Goal: Task Accomplishment & Management: Manage account settings

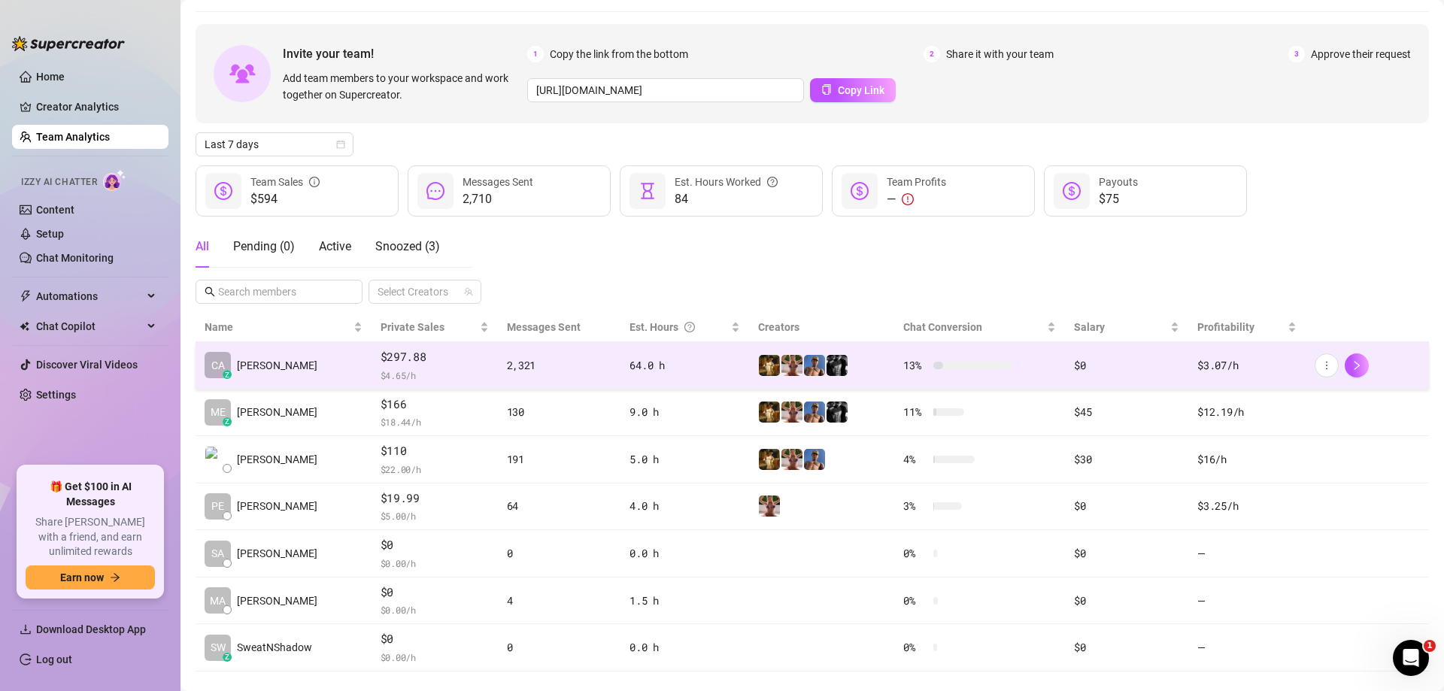
scroll to position [71, 0]
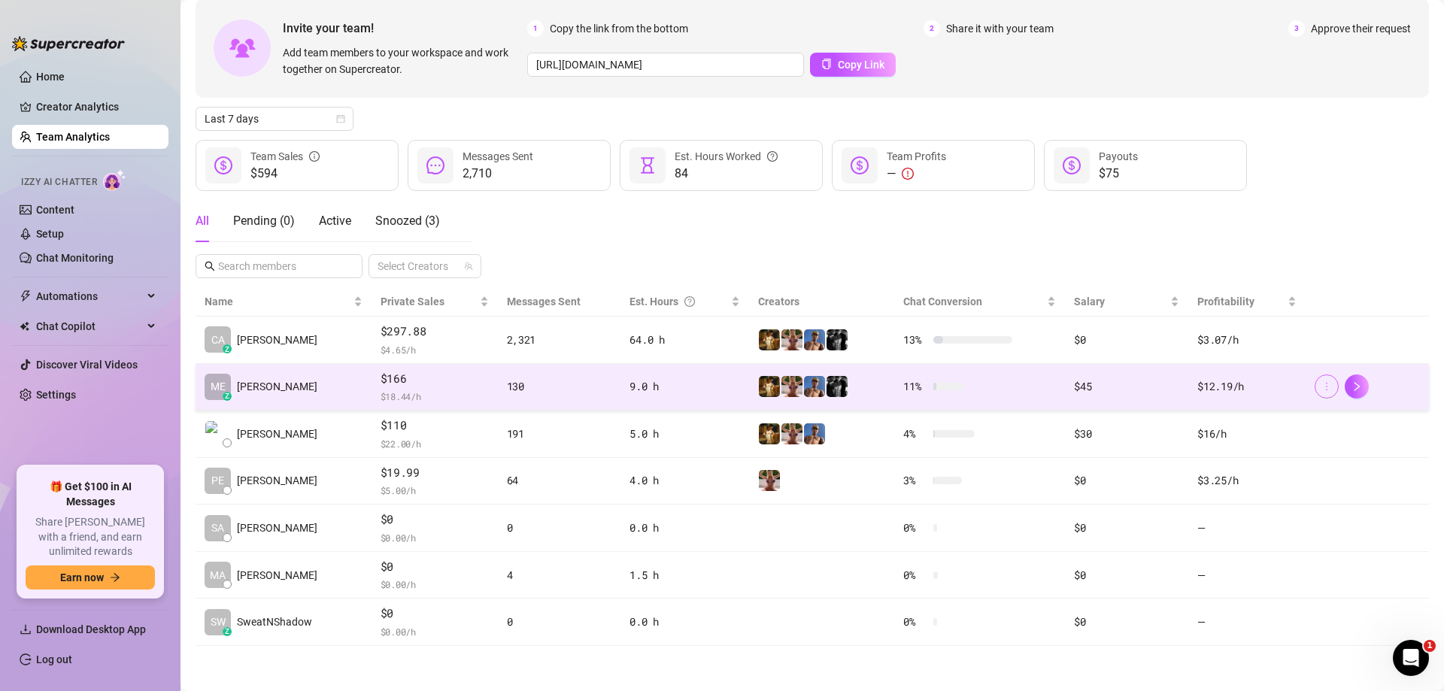
click at [1322, 382] on button "button" at bounding box center [1327, 387] width 24 height 24
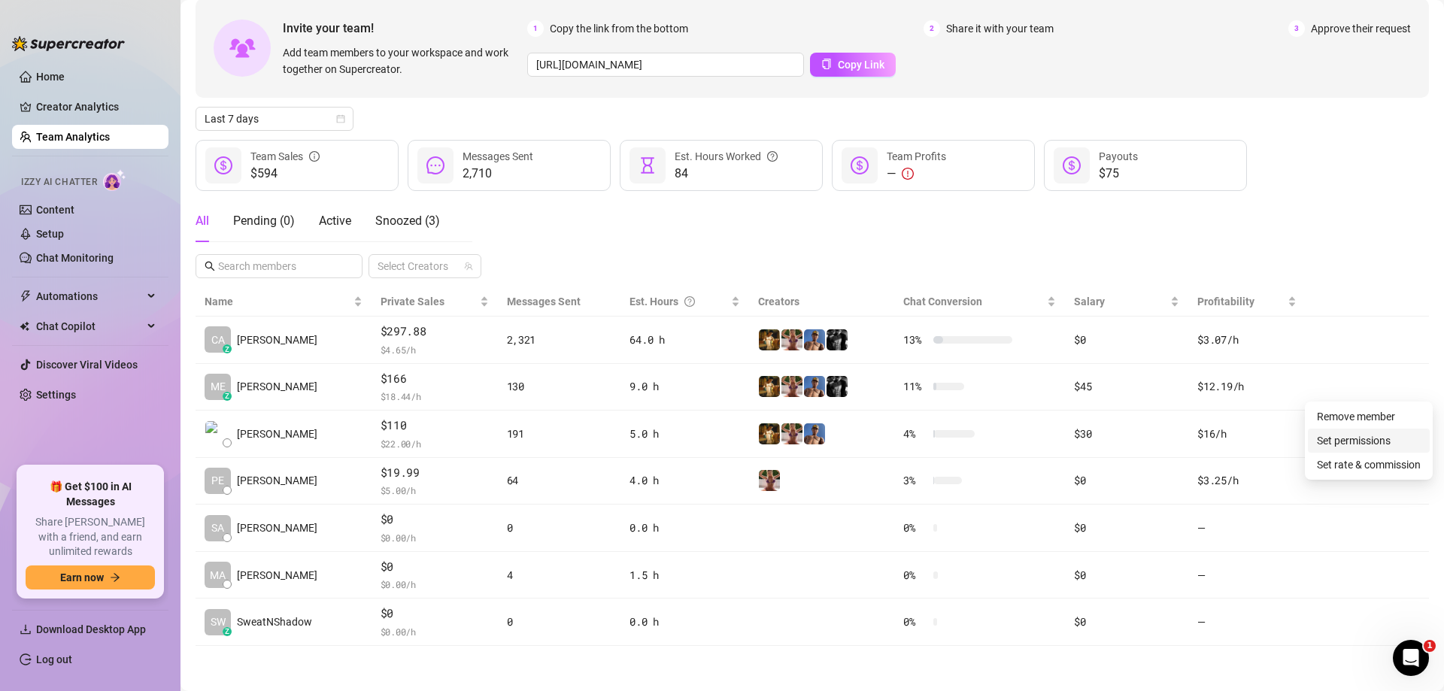
click at [1353, 441] on link "Set permissions" at bounding box center [1354, 441] width 74 height 12
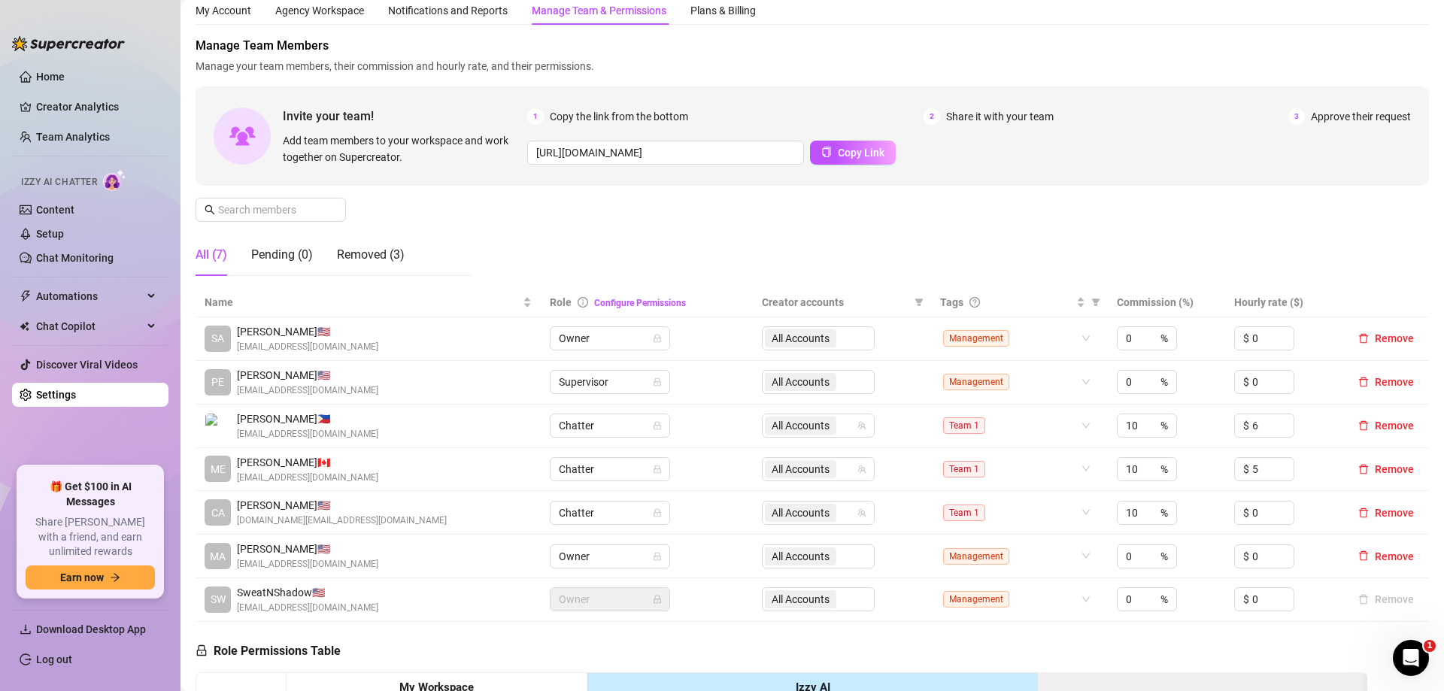
scroll to position [75, 0]
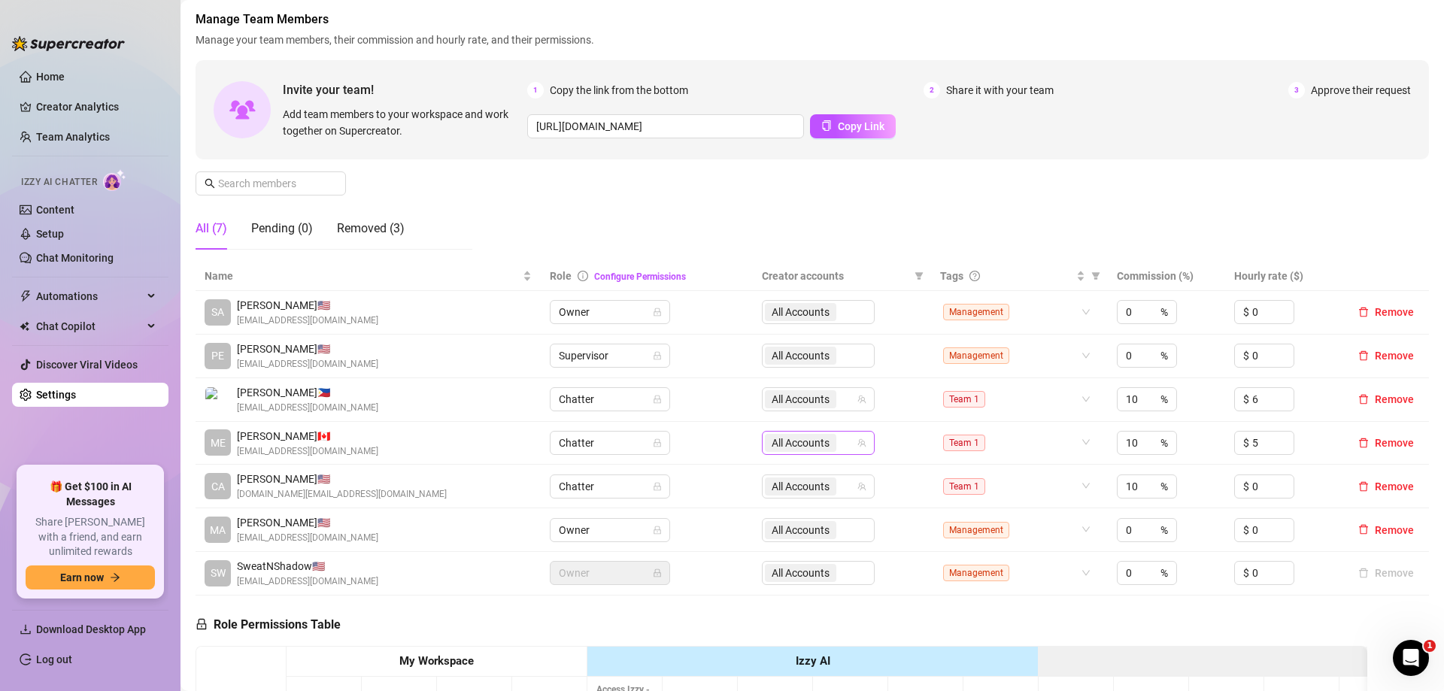
click at [765, 441] on span "All Accounts" at bounding box center [800, 443] width 71 height 18
click at [817, 468] on span "Select all" at bounding box center [810, 474] width 53 height 17
click at [784, 469] on input "Select all" at bounding box center [778, 475] width 12 height 12
checkbox input "false"
click at [910, 225] on div "Manage Team Members Manage your team members, their commission and hourly rate,…" at bounding box center [812, 136] width 1233 height 251
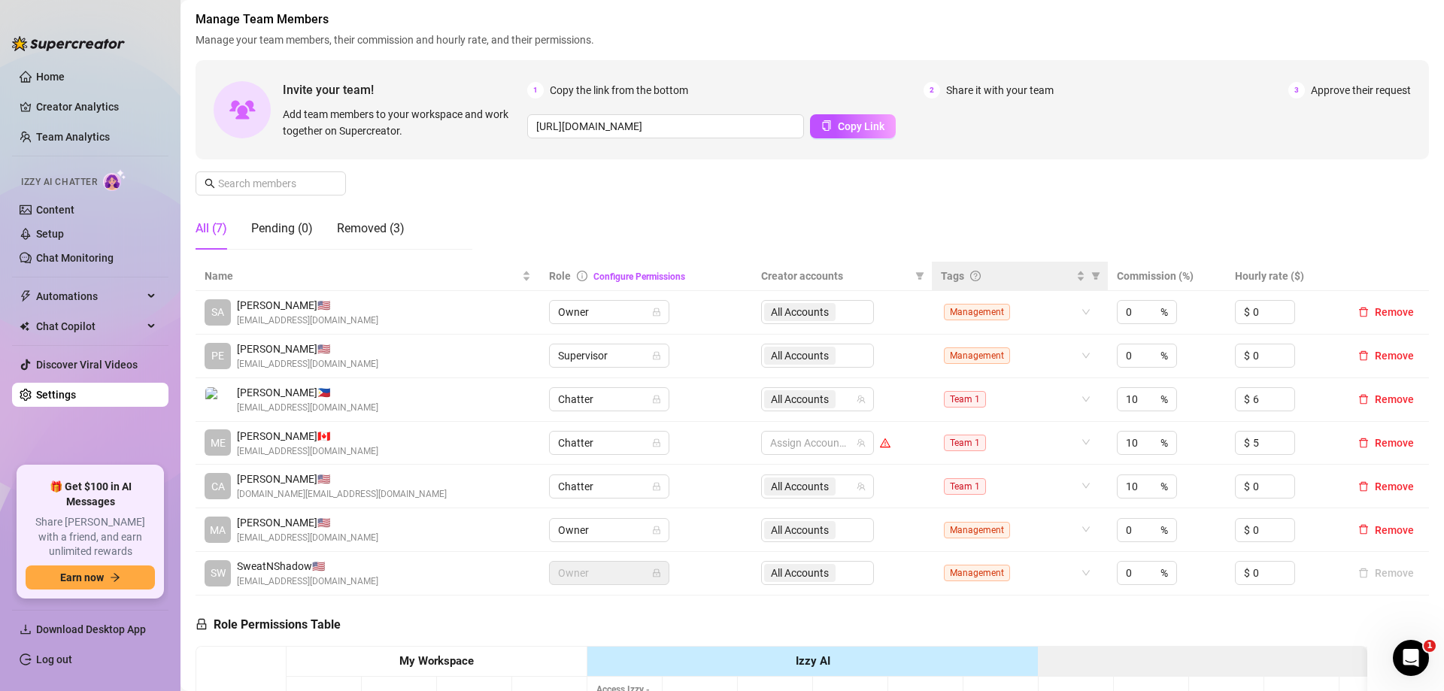
click at [932, 273] on th "Tags" at bounding box center [1020, 276] width 176 height 29
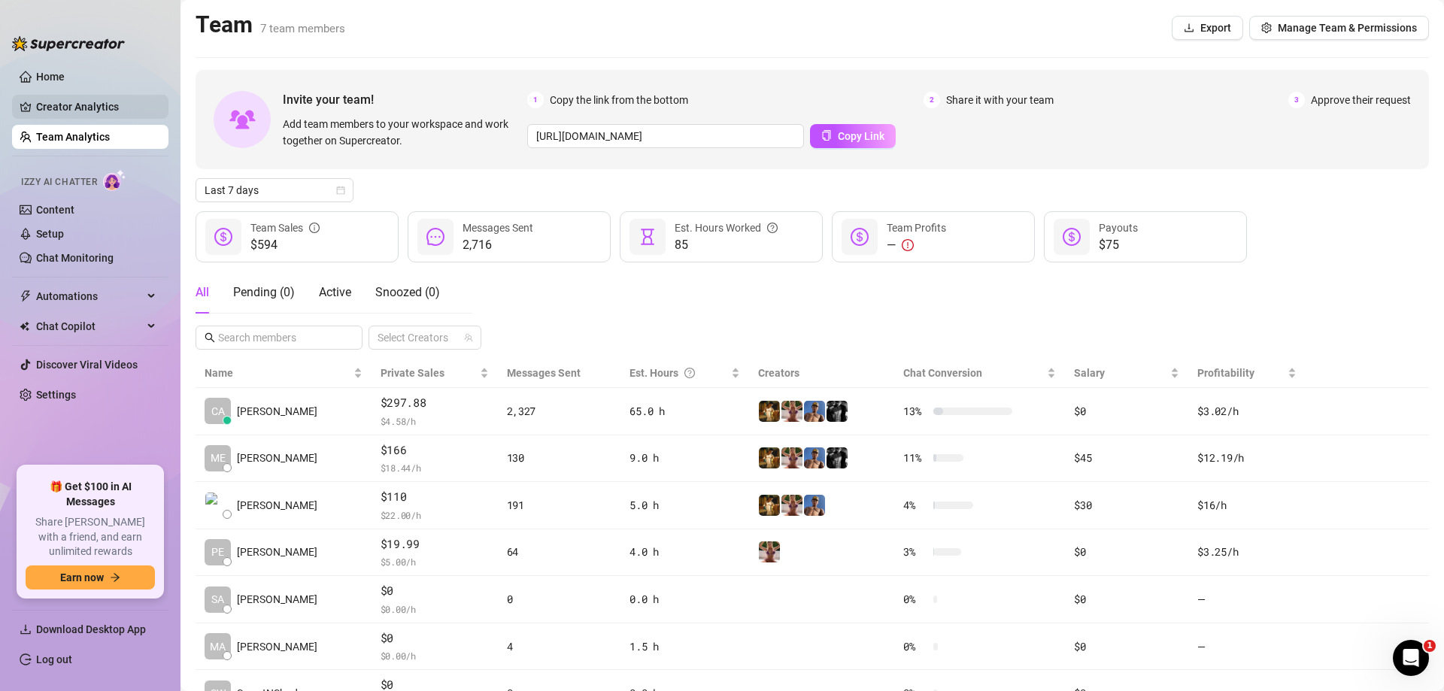
click at [96, 100] on link "Creator Analytics" at bounding box center [96, 107] width 120 height 24
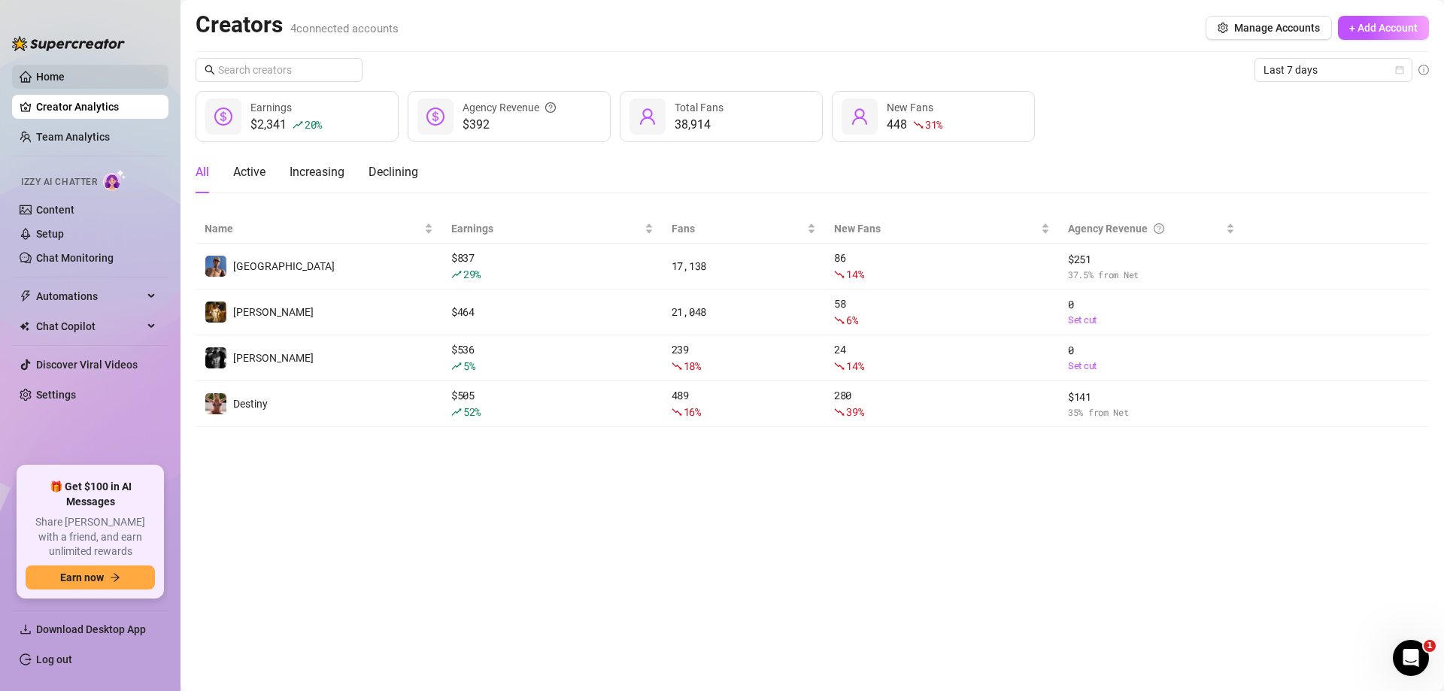
click at [65, 71] on link "Home" at bounding box center [50, 77] width 29 height 12
